Goal: Task Accomplishment & Management: Manage account settings

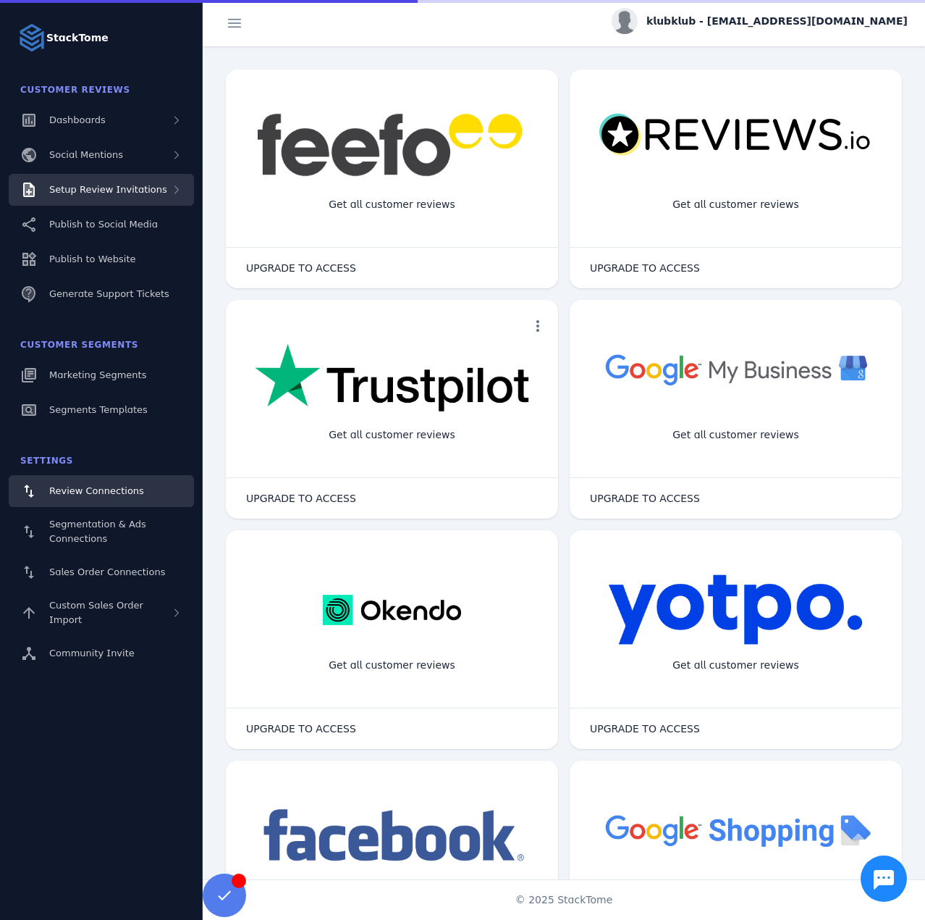
click at [126, 197] on div "Setup Review Invitations" at bounding box center [101, 190] width 185 height 32
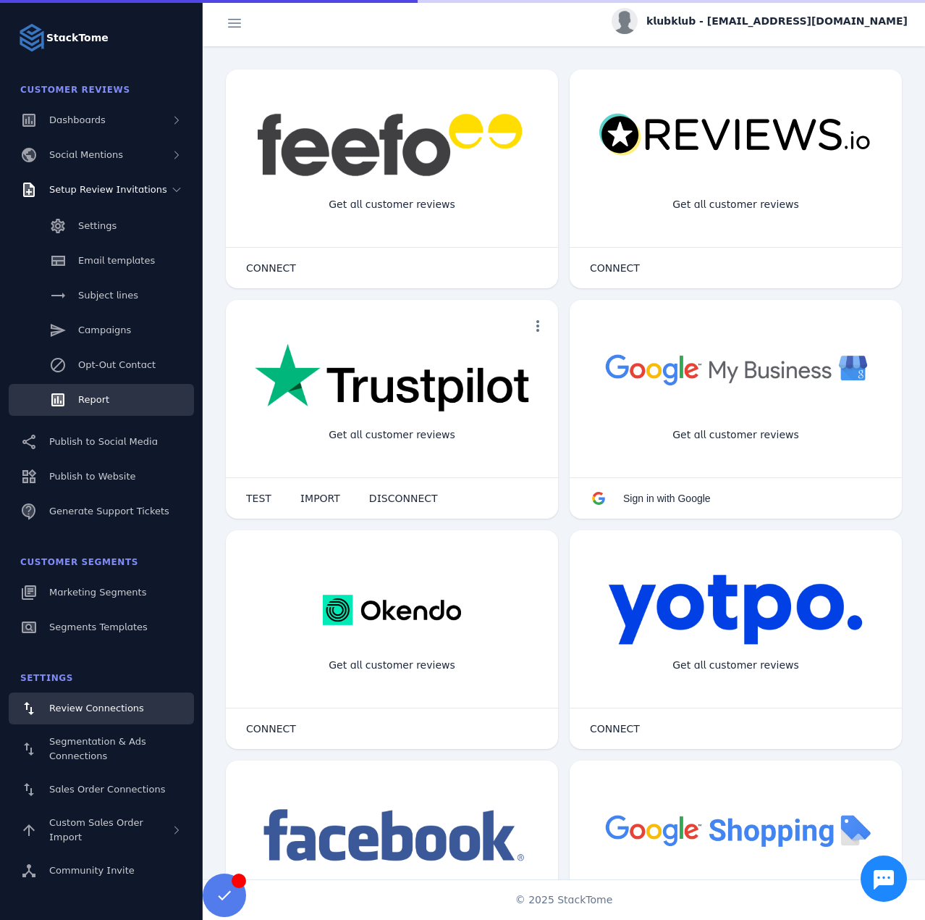
click at [98, 403] on span "Report" at bounding box center [93, 399] width 31 height 11
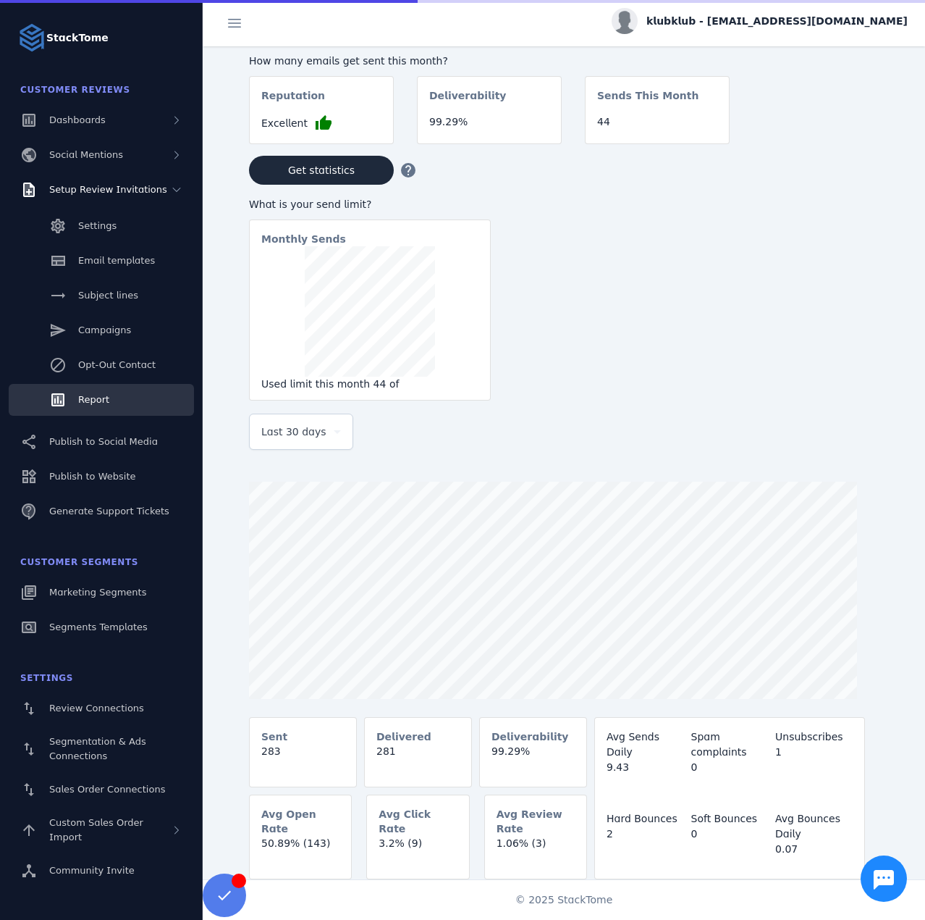
click at [316, 429] on span "Last 30 days" at bounding box center [293, 431] width 65 height 17
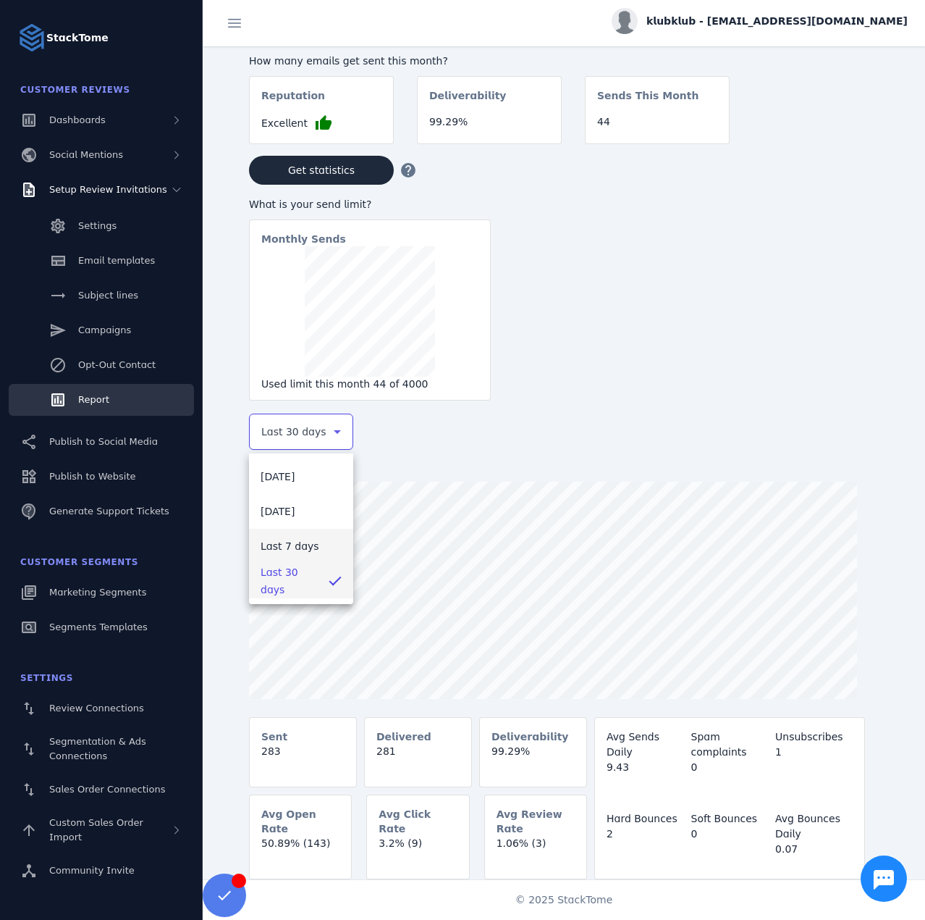
click at [287, 545] on span "Last 7 days" at bounding box center [290, 545] width 59 height 17
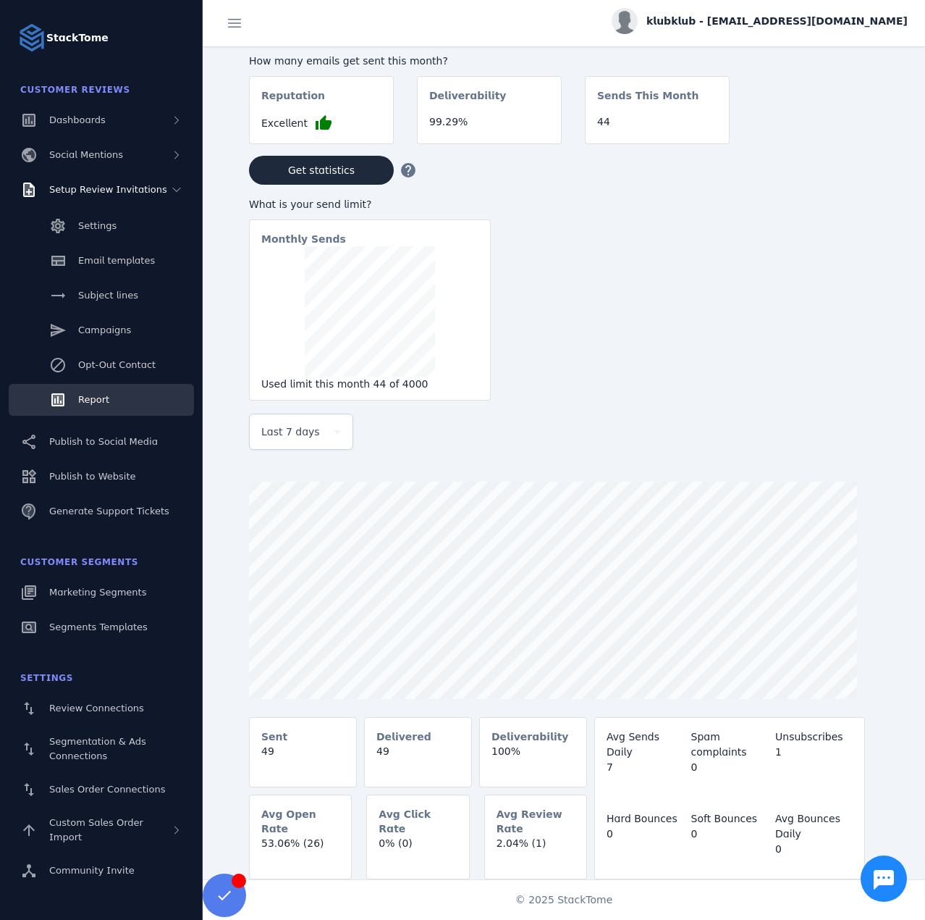
click at [807, 17] on span "klubklub - cs_klub@stacktome.com" at bounding box center [777, 21] width 261 height 15
click at [846, 134] on span "Sign out" at bounding box center [862, 139] width 42 height 17
